Goal: Information Seeking & Learning: Learn about a topic

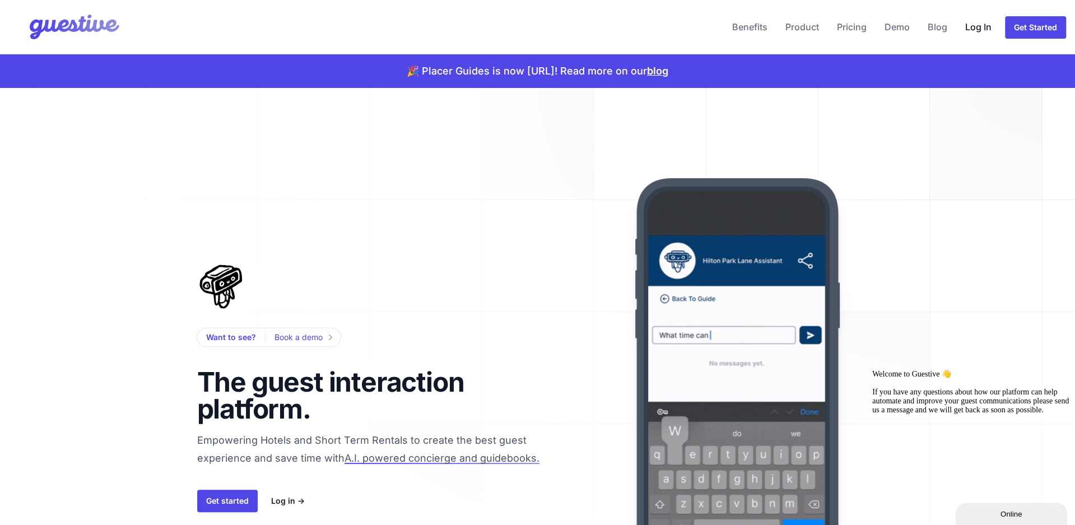
click at [975, 27] on link "Log In" at bounding box center [977, 26] width 35 height 27
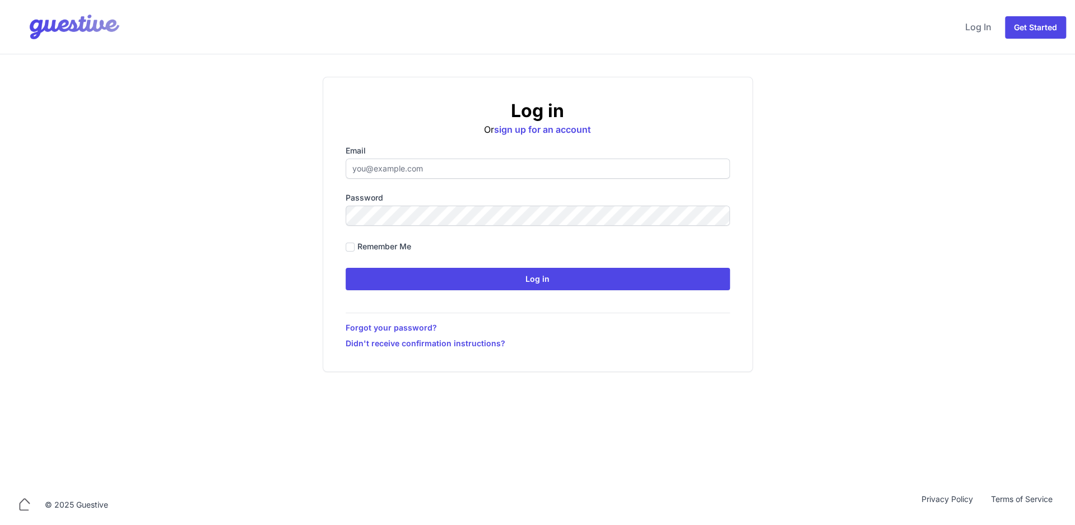
type input "[EMAIL_ADDRESS][DOMAIN_NAME]"
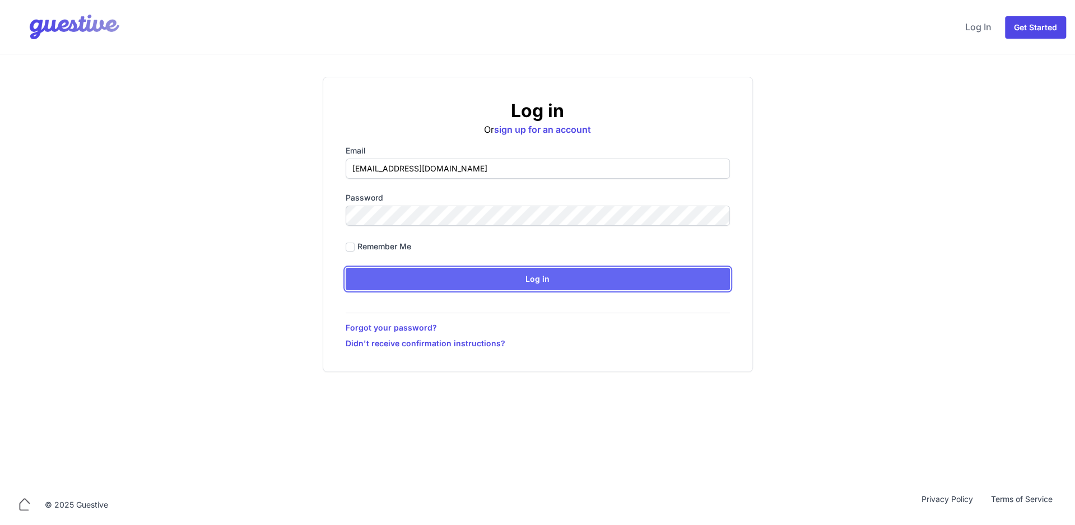
click at [534, 268] on input "Log in" at bounding box center [538, 279] width 384 height 22
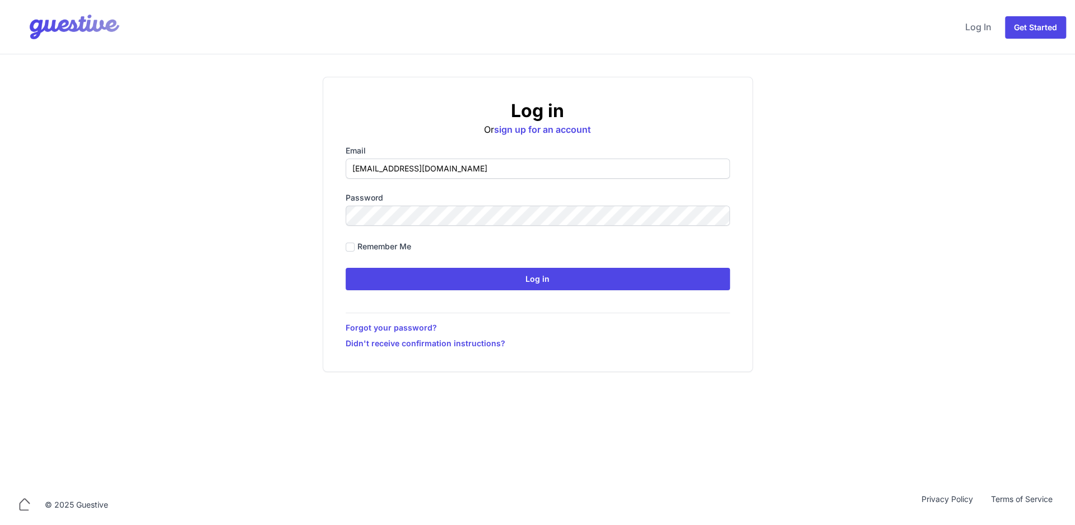
click at [587, 242] on form "Email [EMAIL_ADDRESS][DOMAIN_NAME] Password Remember me Log in" at bounding box center [538, 217] width 384 height 145
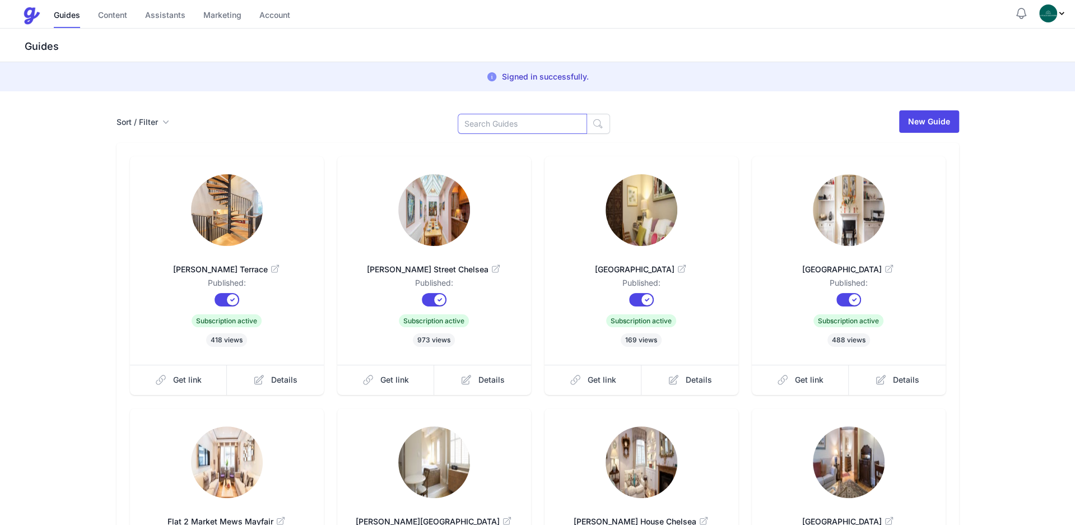
click at [542, 115] on input at bounding box center [522, 124] width 129 height 20
click at [536, 115] on input "c" at bounding box center [522, 124] width 129 height 20
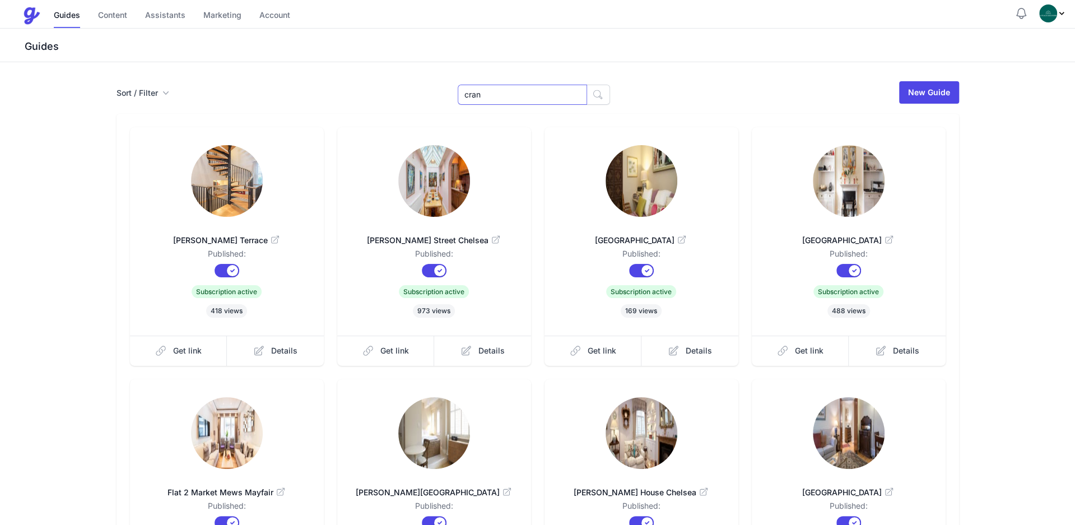
type input "cran"
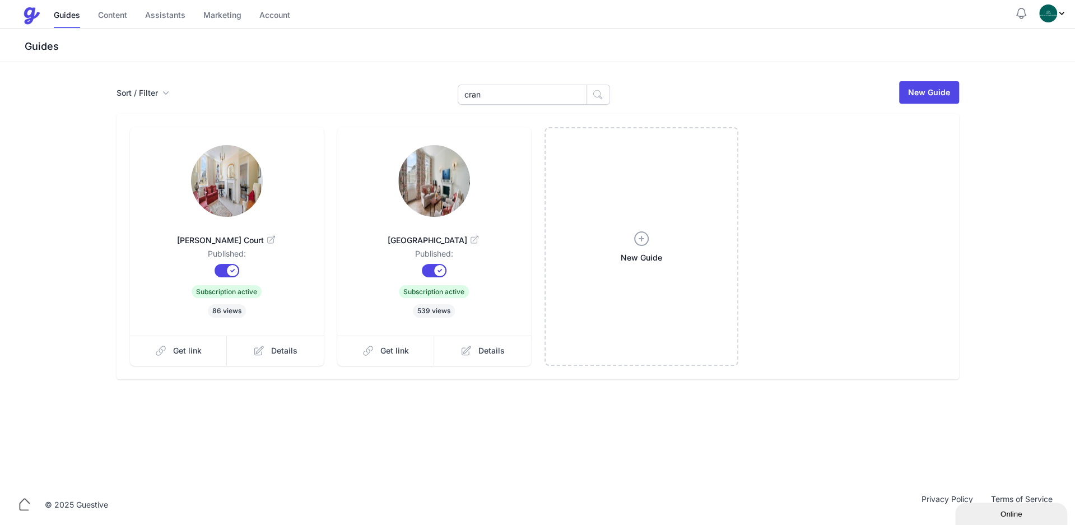
click at [265, 241] on icon at bounding box center [270, 240] width 11 height 11
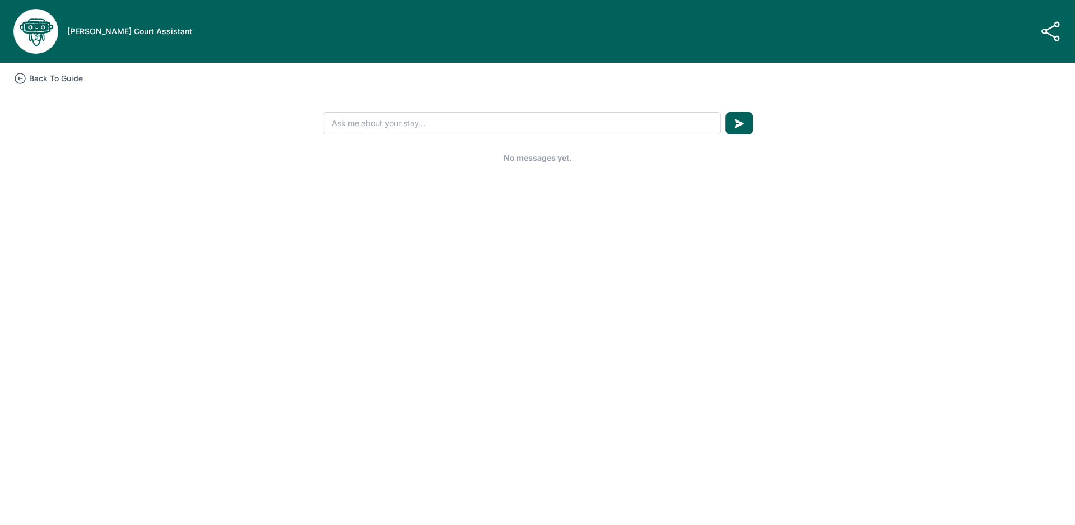
click at [38, 81] on h3 "Back To Guide" at bounding box center [56, 78] width 54 height 11
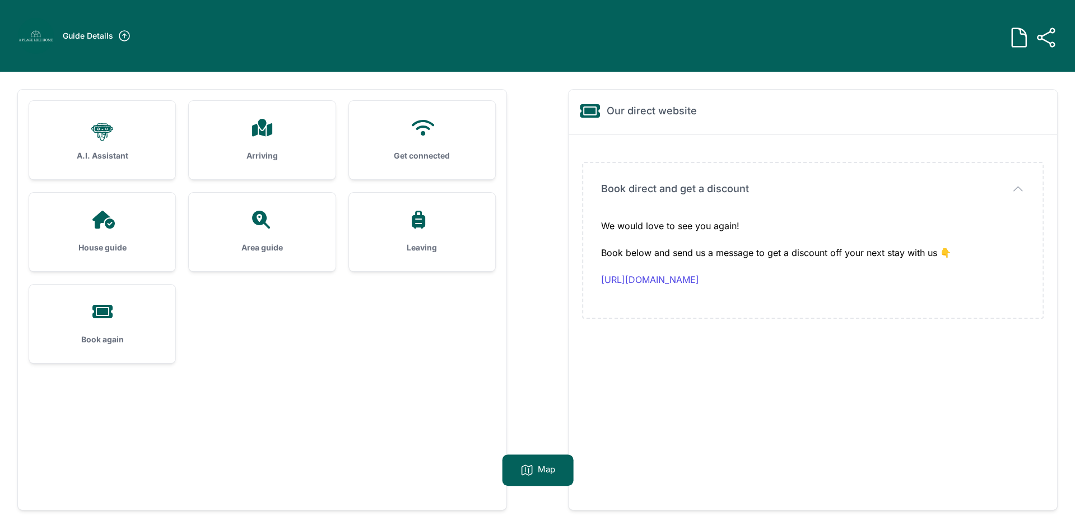
click at [281, 151] on h3 "Arriving" at bounding box center [262, 155] width 110 height 11
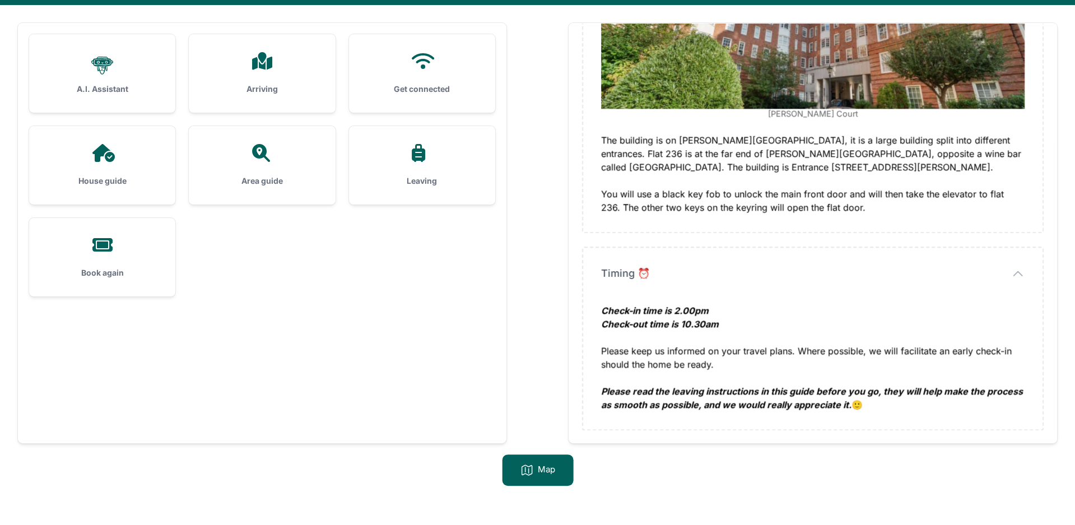
scroll to position [72, 0]
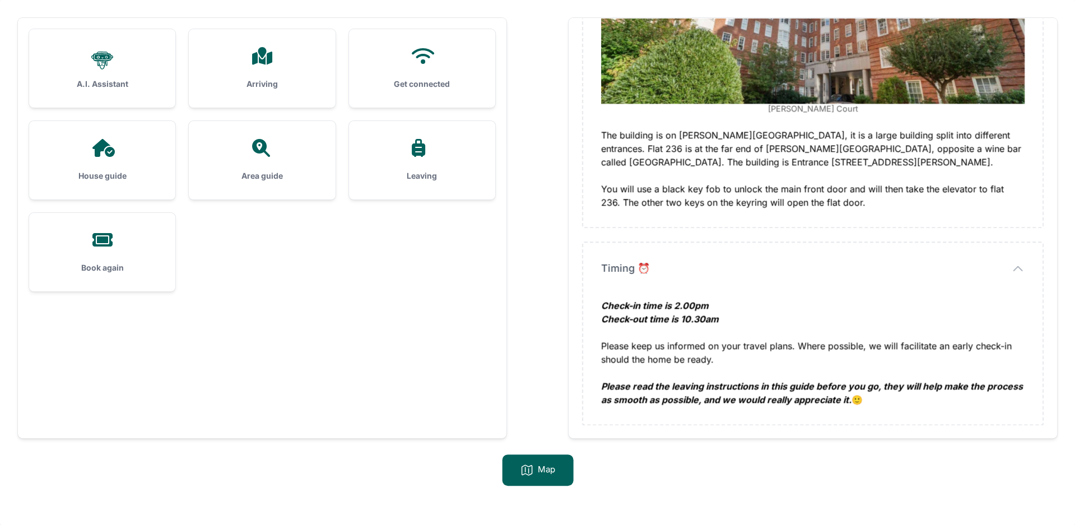
click at [118, 142] on div at bounding box center [102, 148] width 110 height 18
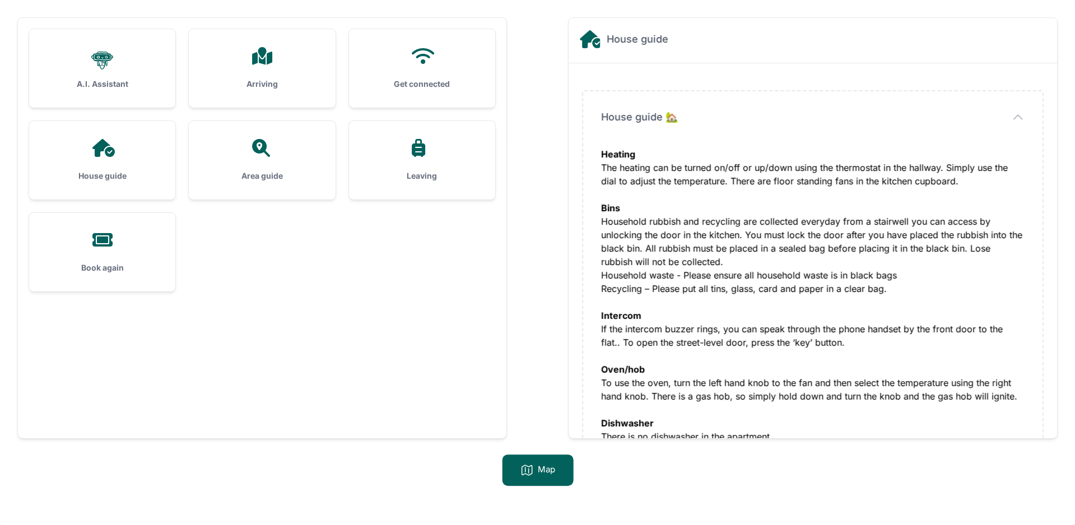
click at [251, 157] on div "Area guide" at bounding box center [262, 160] width 146 height 78
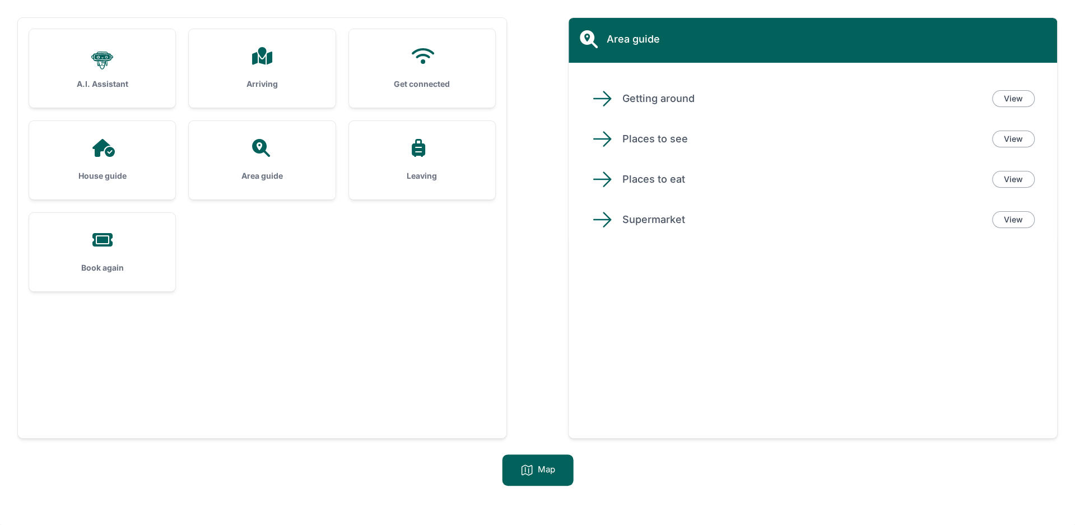
click at [74, 178] on h3 "House guide" at bounding box center [102, 175] width 110 height 11
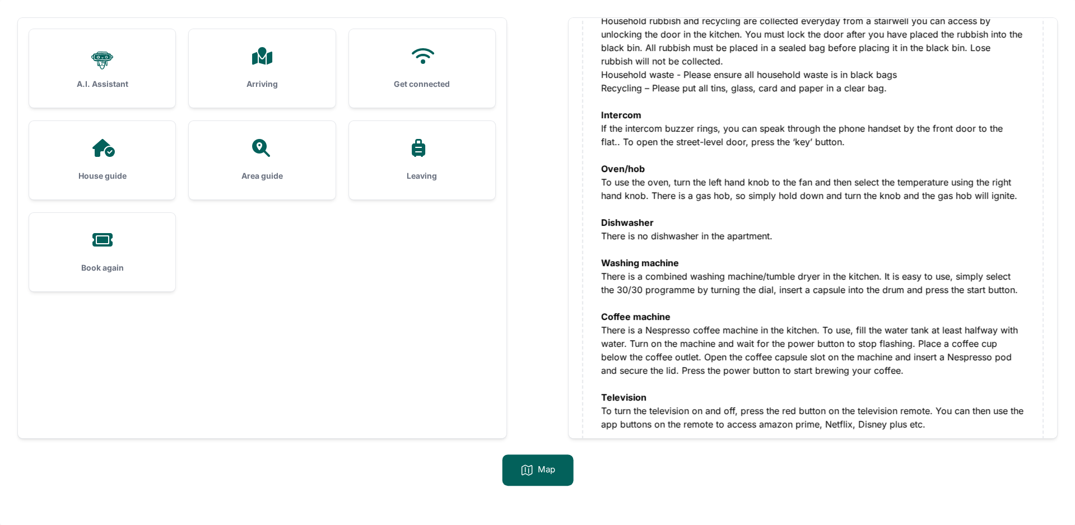
scroll to position [202, 0]
click at [294, 139] on div at bounding box center [262, 148] width 110 height 18
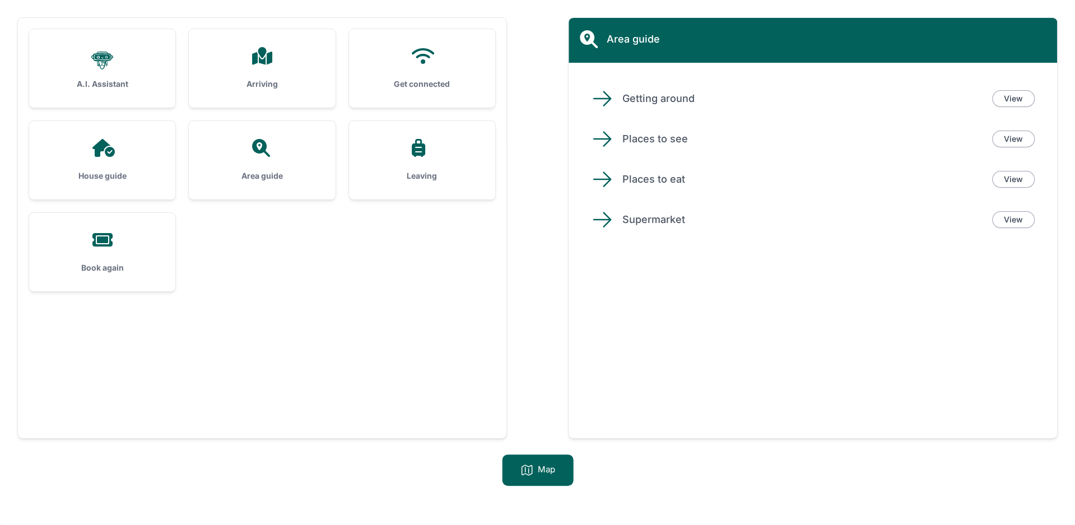
click at [435, 148] on icon at bounding box center [421, 148] width 27 height 18
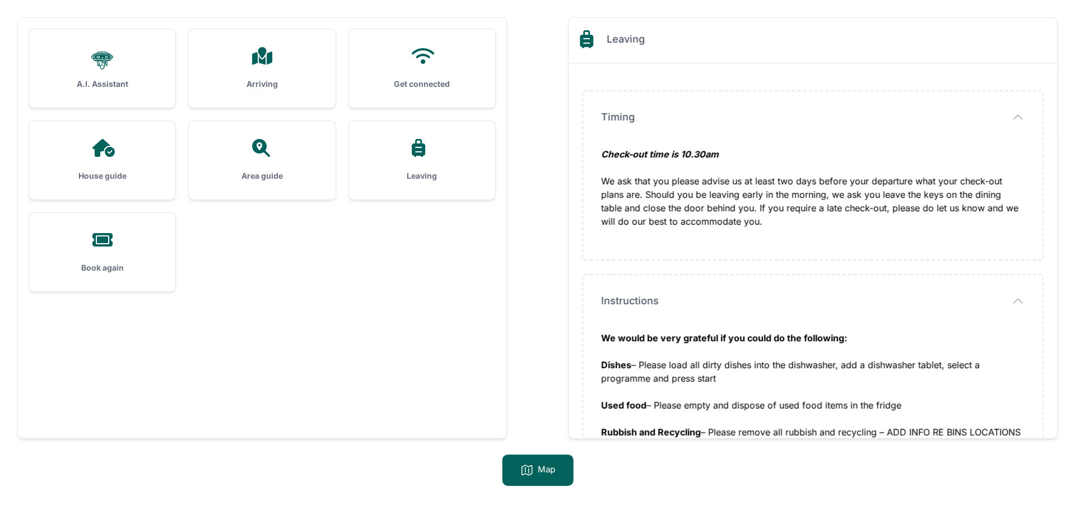
scroll to position [108, 0]
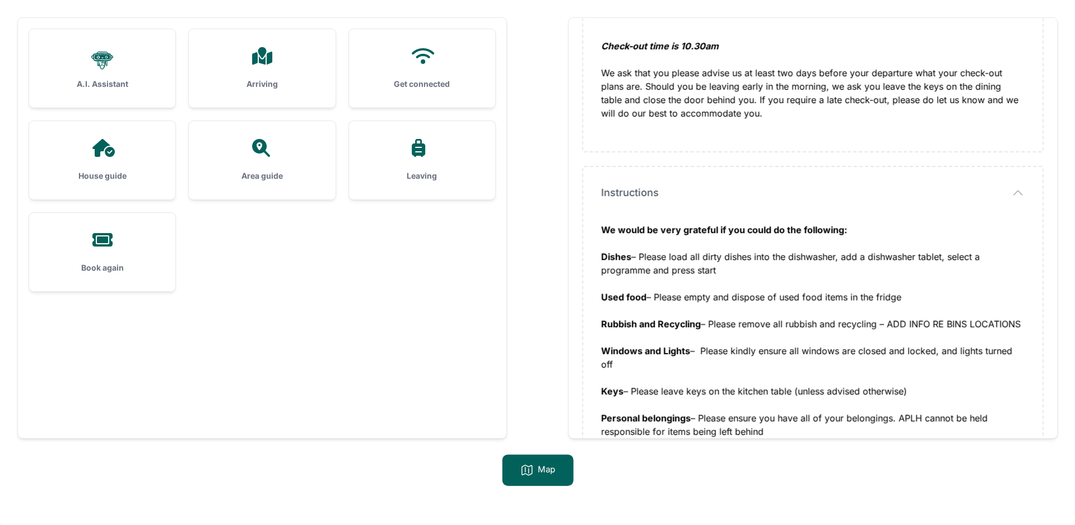
click at [315, 154] on div at bounding box center [262, 148] width 110 height 18
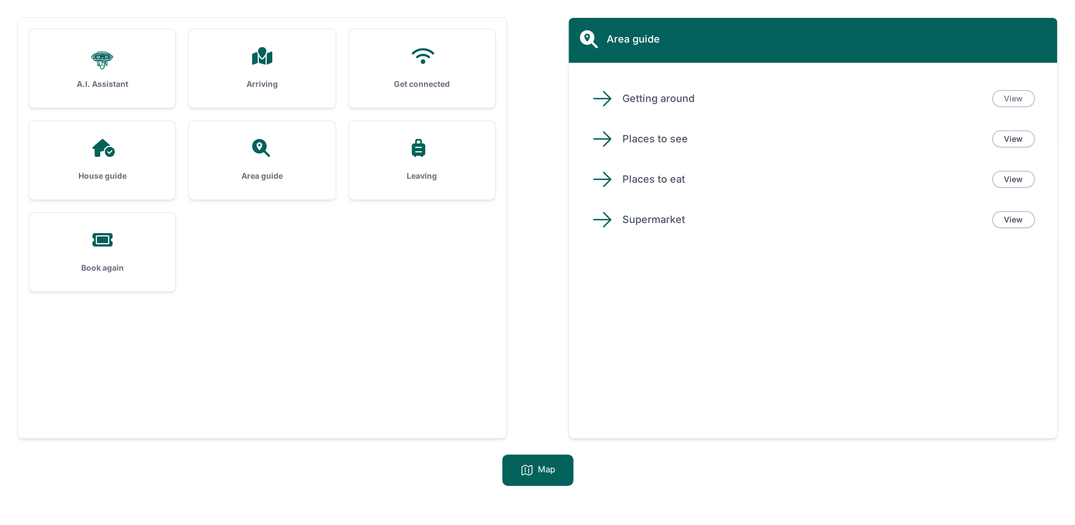
click at [1007, 102] on link "View" at bounding box center [1013, 98] width 43 height 17
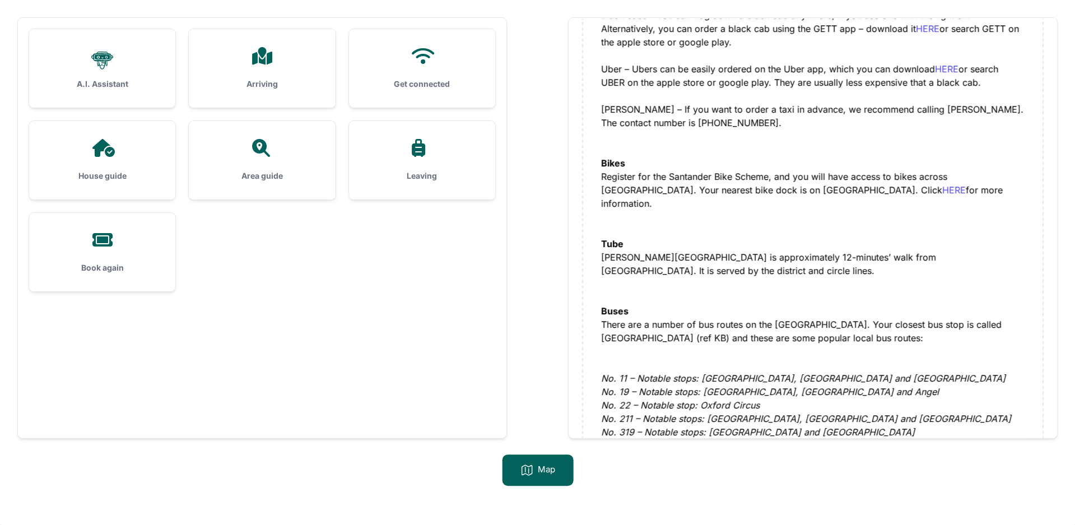
scroll to position [239, 0]
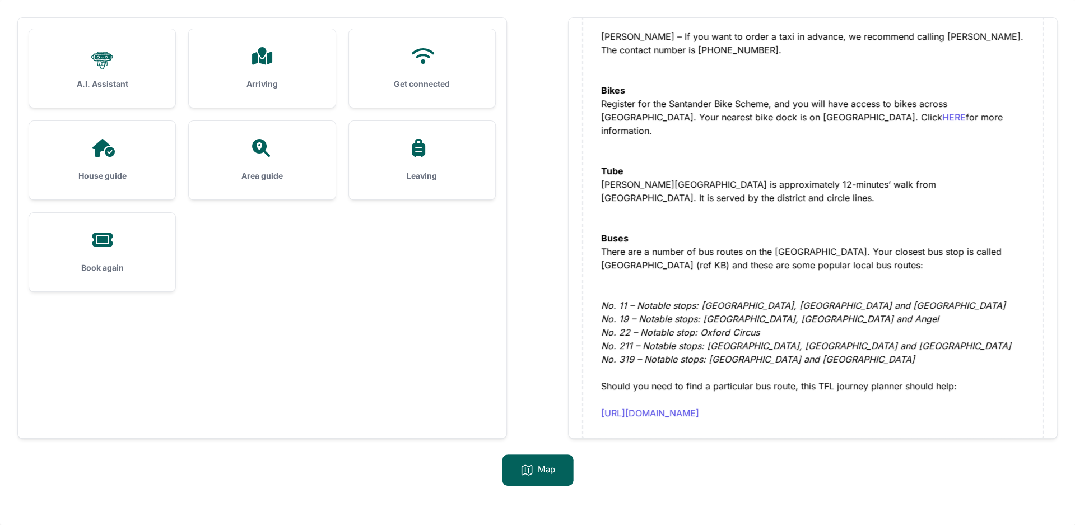
click at [302, 165] on div "Area guide" at bounding box center [262, 160] width 146 height 78
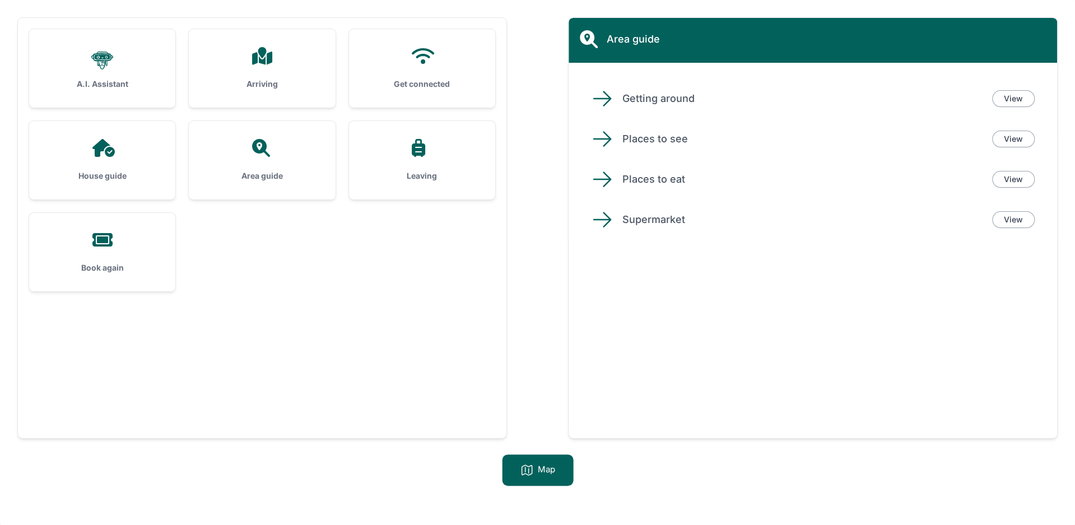
click at [424, 185] on div "Leaving" at bounding box center [422, 160] width 146 height 78
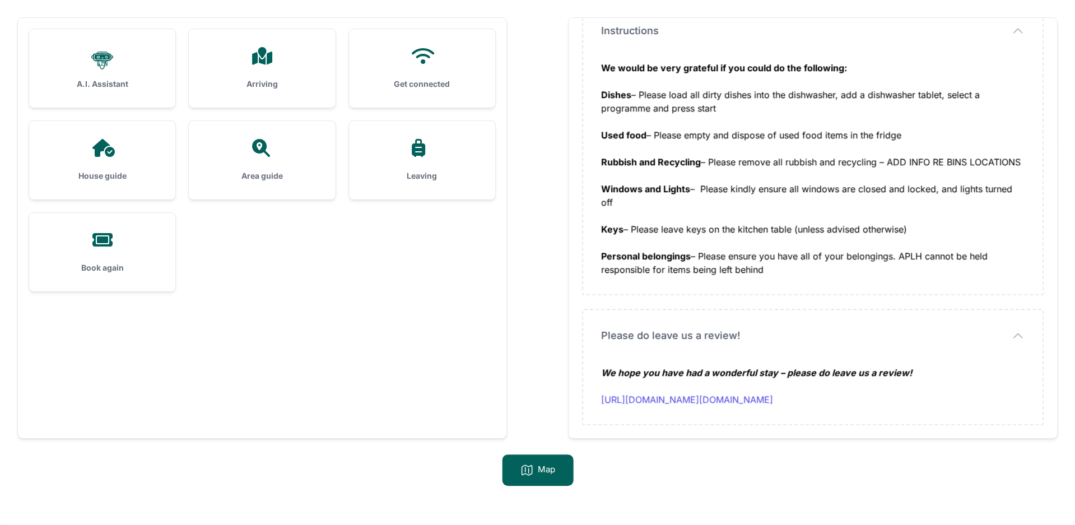
scroll to position [71, 0]
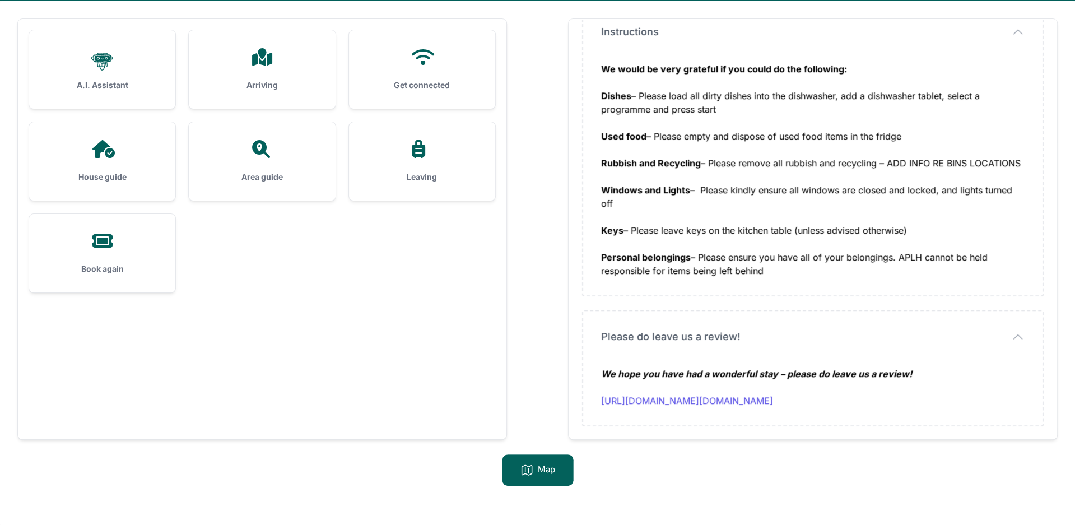
click at [123, 257] on div "Book again" at bounding box center [102, 253] width 146 height 78
